Goal: Task Accomplishment & Management: Manage account settings

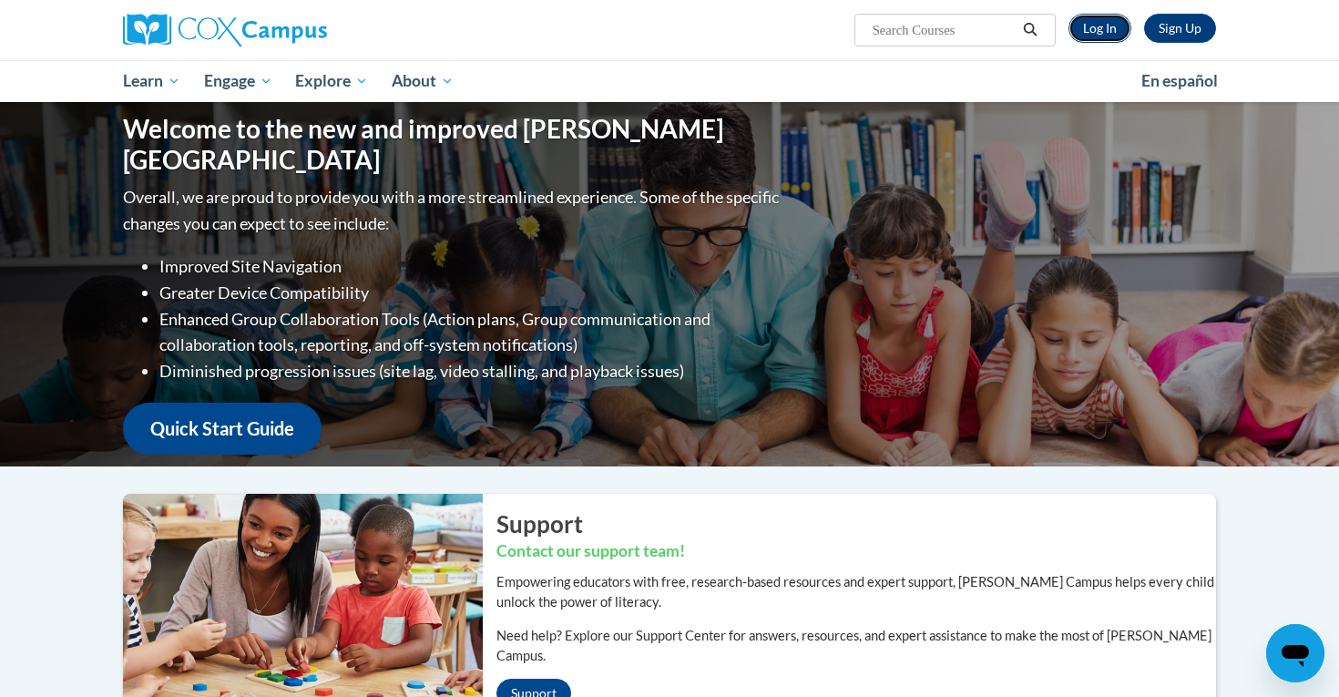
click at [1086, 27] on link "Log In" at bounding box center [1099, 28] width 63 height 29
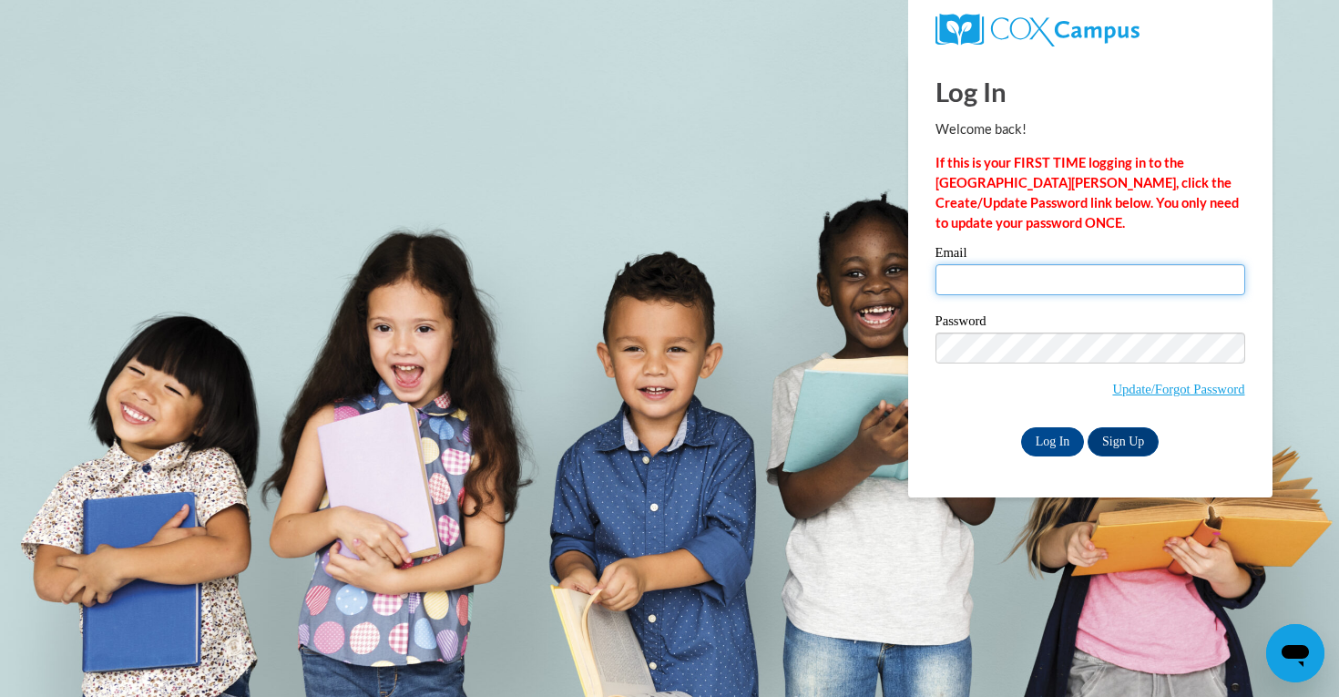
click at [1011, 287] on input "Email" at bounding box center [1090, 279] width 310 height 31
type input "sofia.schmidt555@gmail.com"
click at [1021, 427] on input "Log In" at bounding box center [1053, 441] width 64 height 29
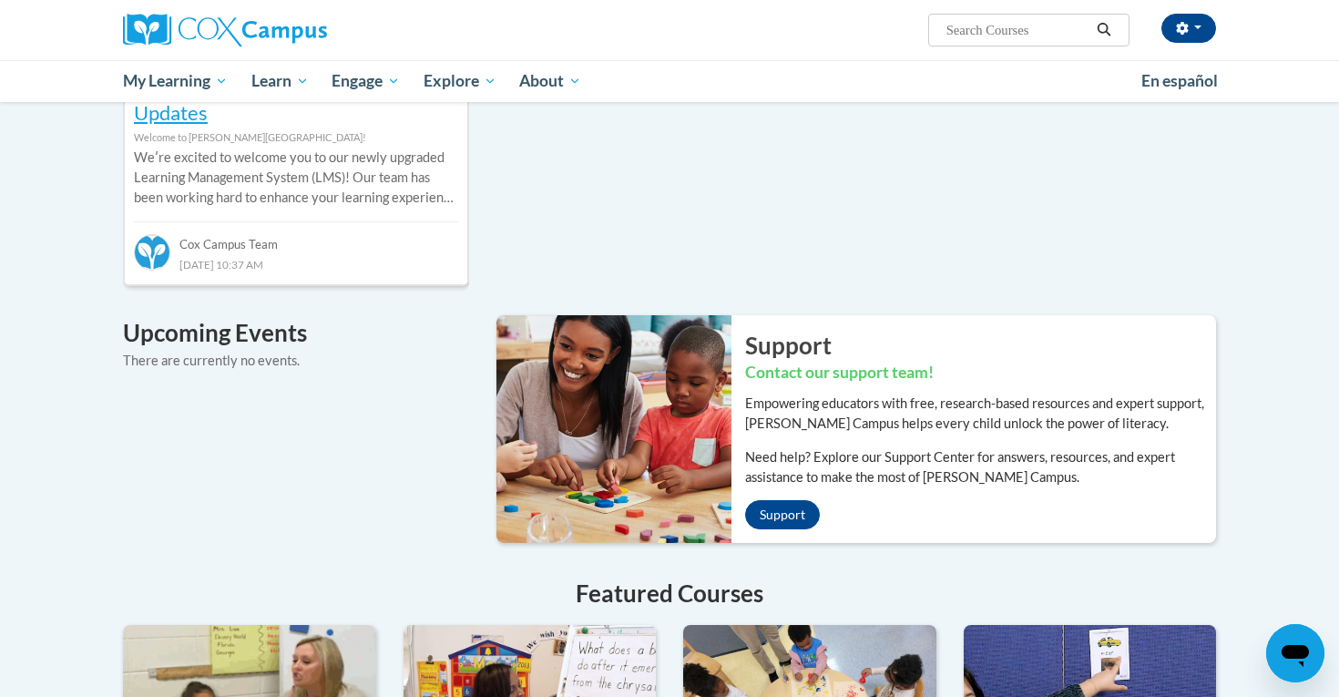
scroll to position [1510, 0]
